Goal: Transaction & Acquisition: Purchase product/service

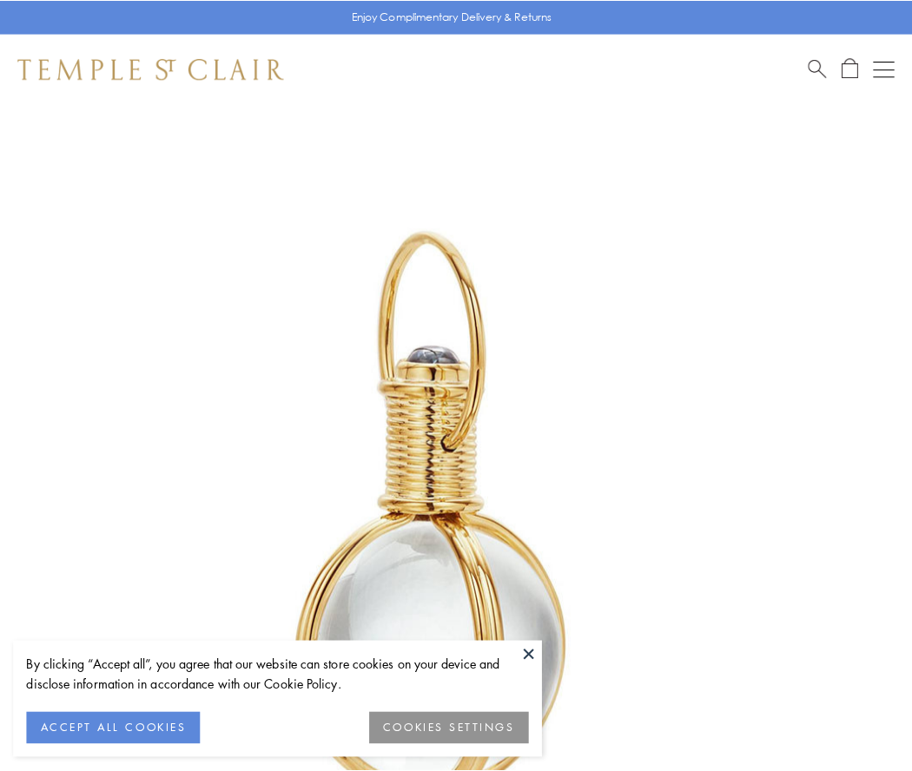
scroll to position [453, 0]
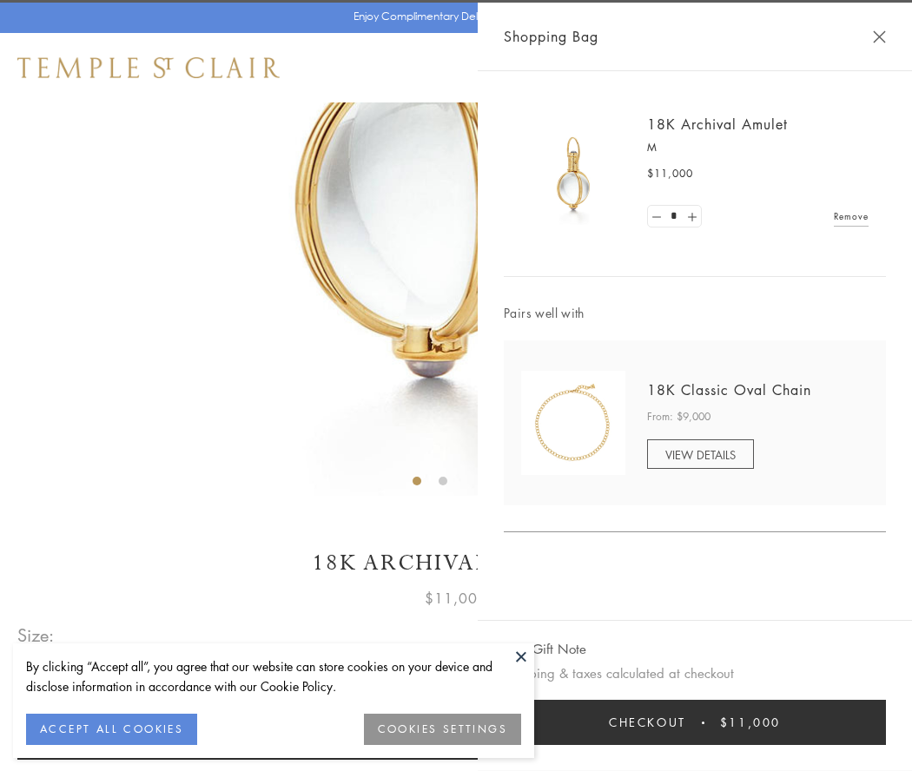
click at [694, 722] on button "Checkout $11,000" at bounding box center [695, 722] width 382 height 45
